Goal: Information Seeking & Learning: Learn about a topic

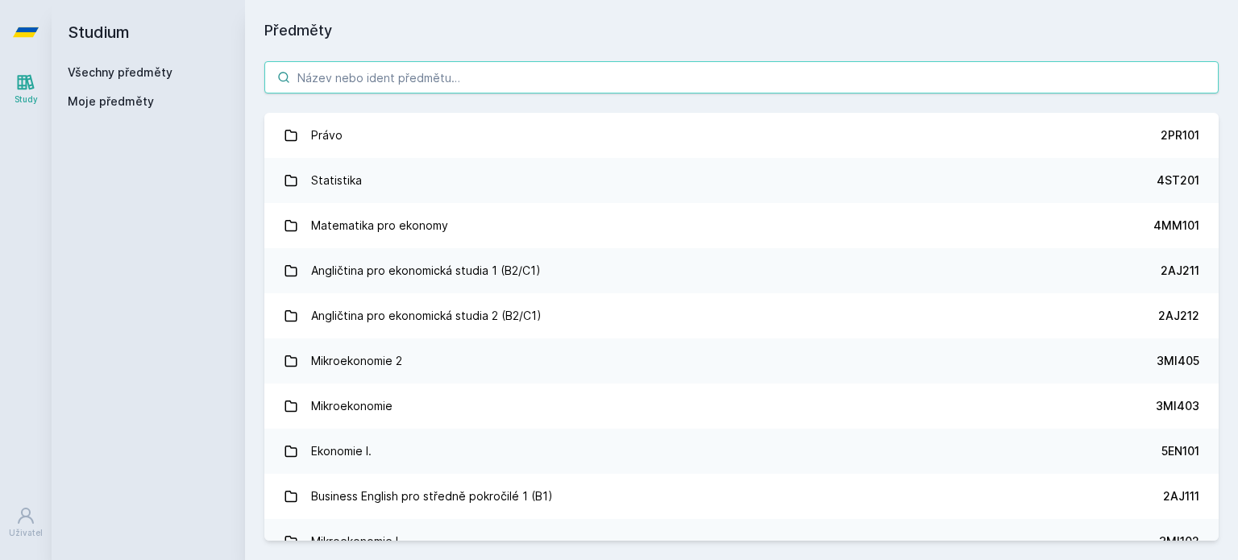
click at [350, 84] on input "search" at bounding box center [741, 77] width 955 height 32
paste input "33F425"
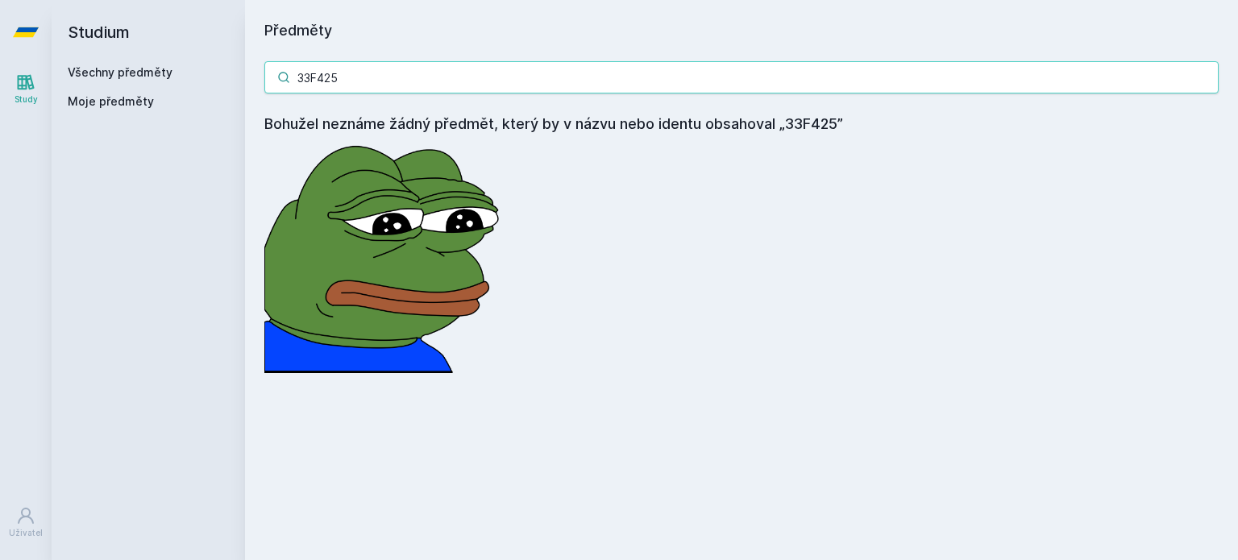
drag, startPoint x: 364, startPoint y: 77, endPoint x: 264, endPoint y: 77, distance: 100.0
click at [264, 77] on input "33F425" at bounding box center [741, 77] width 955 height 32
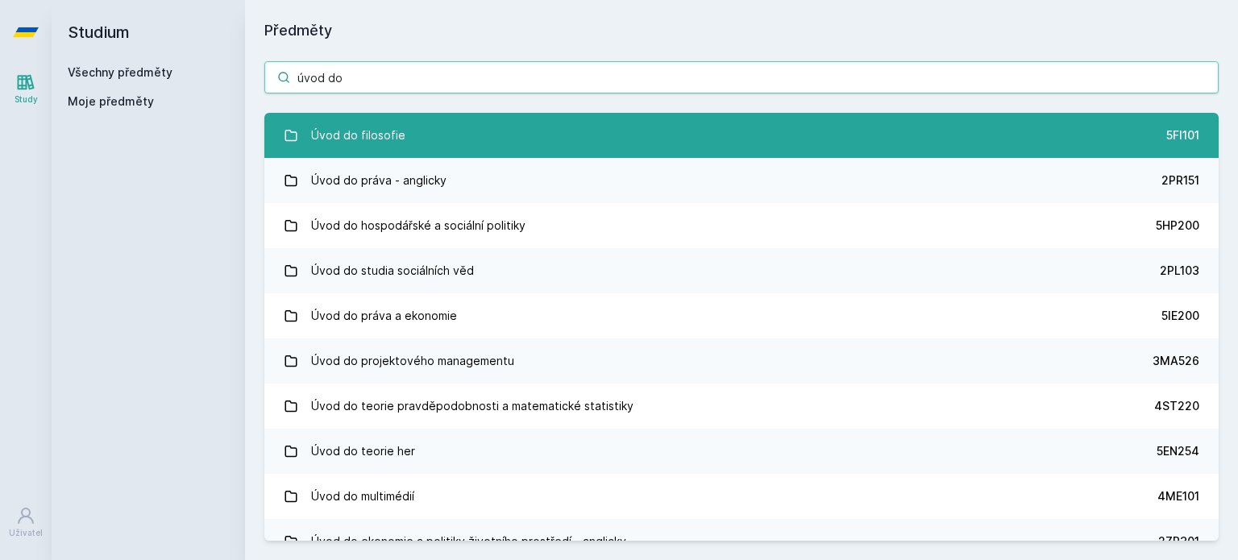
type input "úvod do"
click at [403, 129] on link "Úvod do filosofie 5FI101" at bounding box center [741, 135] width 955 height 45
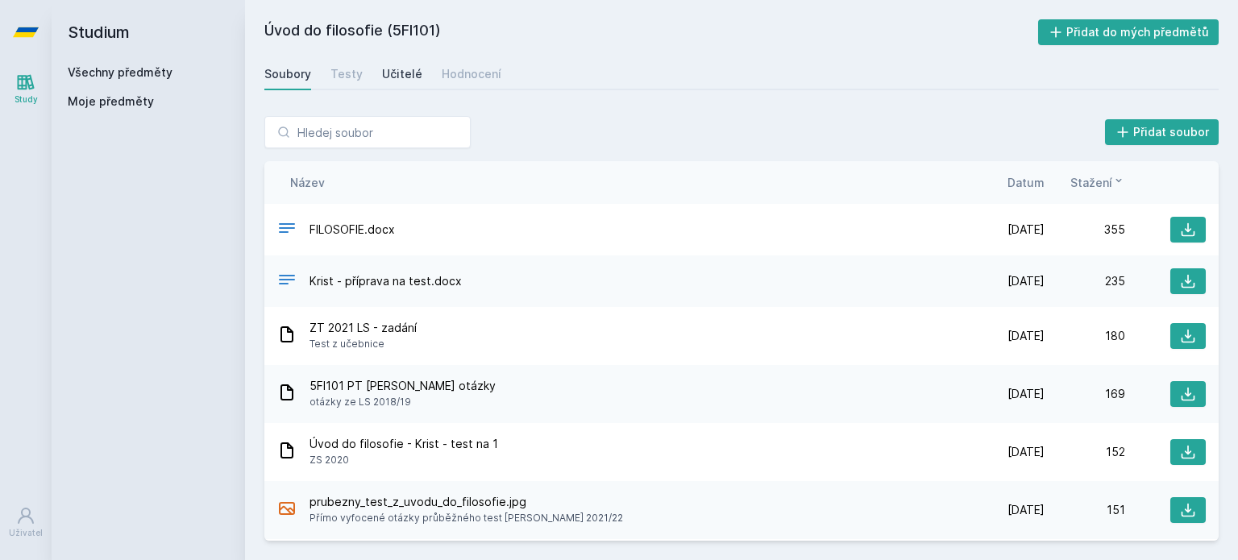
click at [395, 85] on link "Učitelé" at bounding box center [402, 74] width 40 height 32
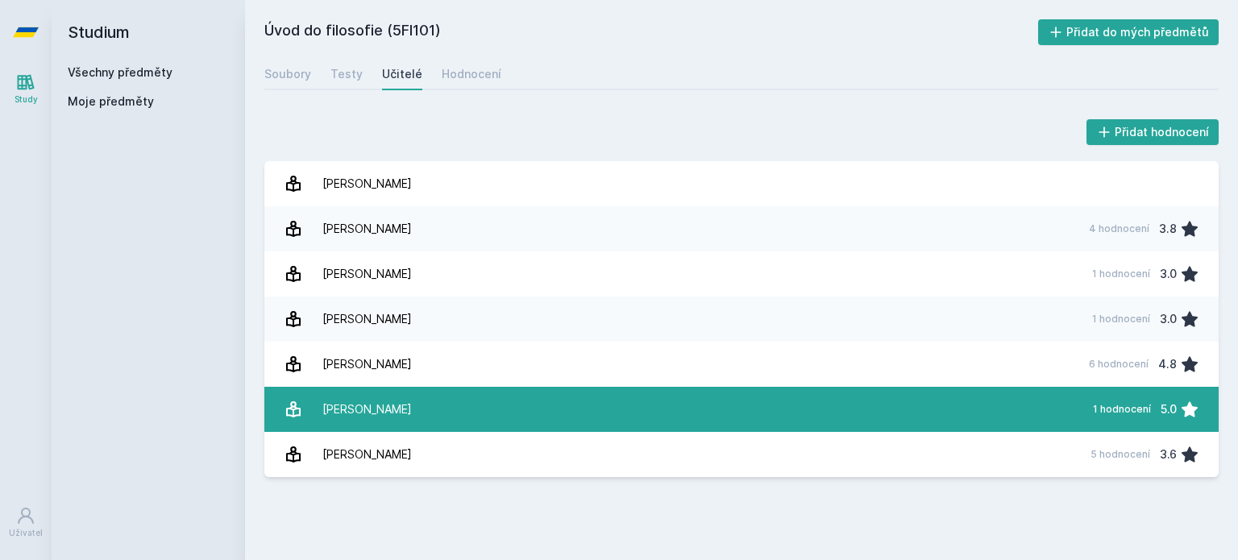
click at [410, 394] on link "[PERSON_NAME] 1 hodnocení 5.0" at bounding box center [741, 409] width 955 height 45
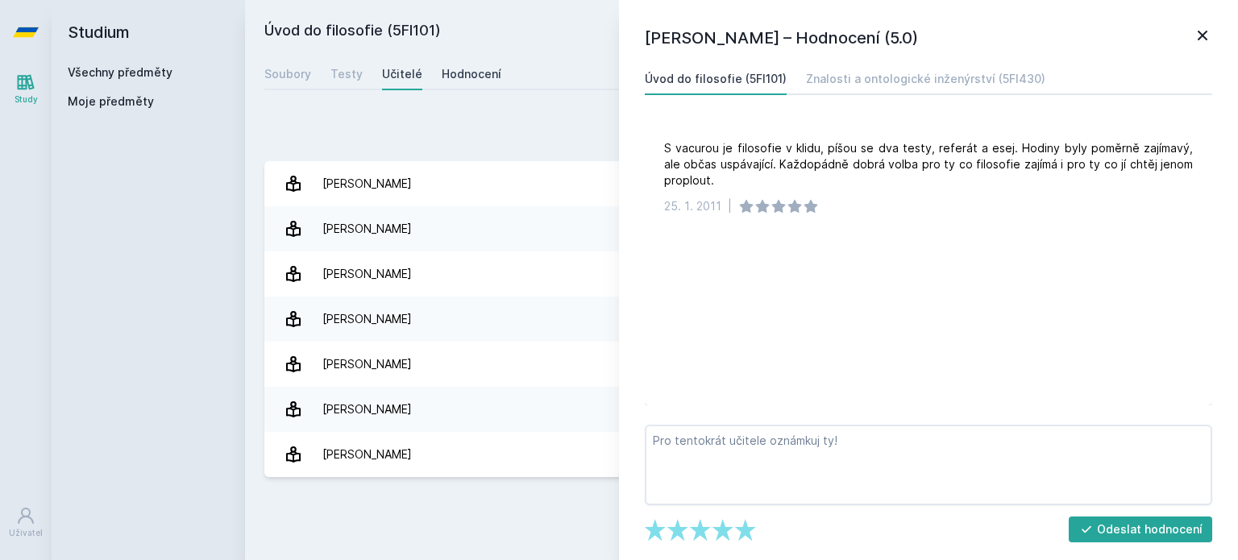
click at [480, 68] on div "Hodnocení" at bounding box center [472, 74] width 60 height 16
